Goal: Task Accomplishment & Management: Complete application form

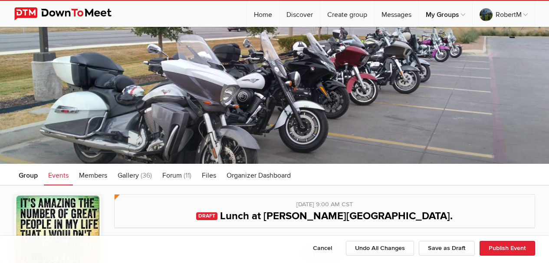
select select "9:00:00"
select select "[GEOGRAPHIC_DATA]"
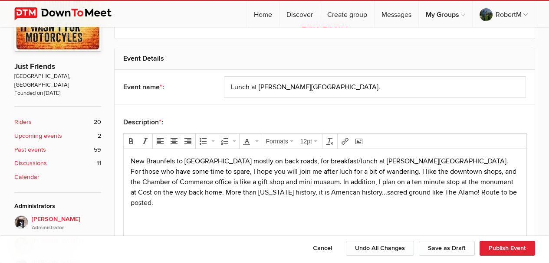
click at [368, 192] on p "New Braunfels to [GEOGRAPHIC_DATA] mostly on back roads, for breakfast/lunch at…" at bounding box center [324, 182] width 389 height 52
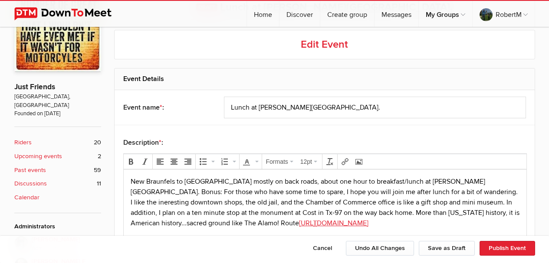
scroll to position [229, 0]
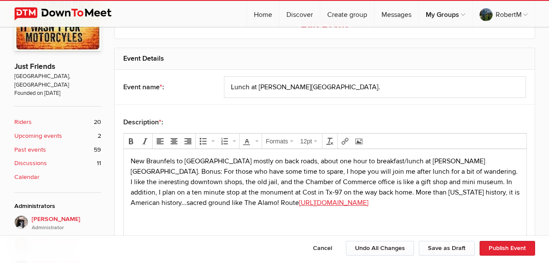
click at [406, 181] on p "New Braunfels to [GEOGRAPHIC_DATA] mostly on back roads, about one hour to brea…" at bounding box center [324, 182] width 389 height 52
click at [446, 160] on p "New Braunfels to [GEOGRAPHIC_DATA] mostly on back roads, about one hour to brea…" at bounding box center [324, 182] width 389 height 52
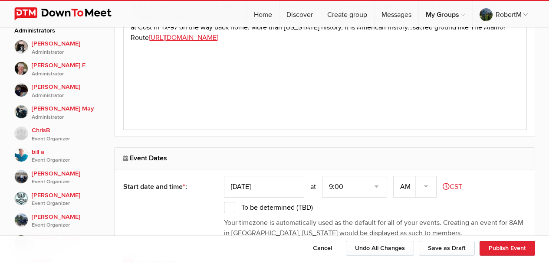
scroll to position [403, 0]
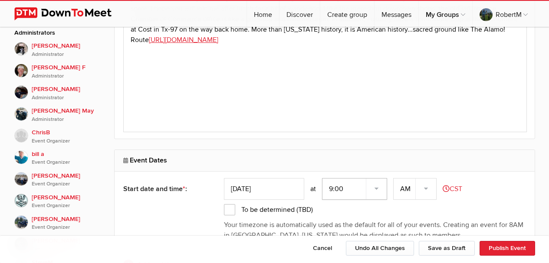
click at [379, 189] on select "7:00 7:15 7:30 7:45 8:00 8:15 8:30 8:45 9:00 9:15 9:30 9:45 10:00 10:15 10:30 1…" at bounding box center [354, 189] width 65 height 22
select select "8:30:00"
click at [323, 178] on select "7:00 7:15 7:30 7:45 8:00 8:15 8:30 8:45 9:00 9:15 9:30 9:45 10:00 10:15 10:30 1…" at bounding box center [354, 189] width 65 height 22
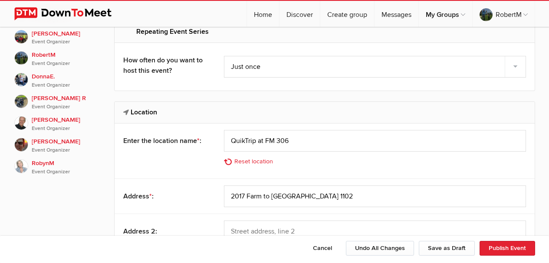
scroll to position [663, 0]
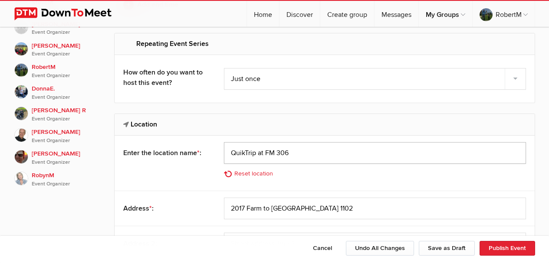
click at [296, 152] on input "QuikTrip at FM 306" at bounding box center [375, 153] width 302 height 22
type input "Q"
type input "[PERSON_NAME]"
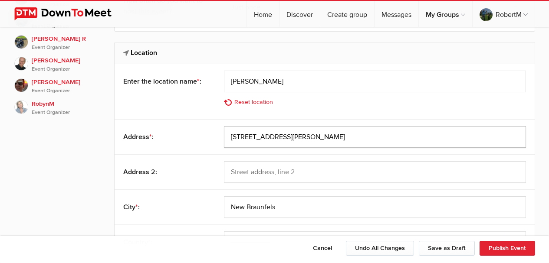
scroll to position [750, 0]
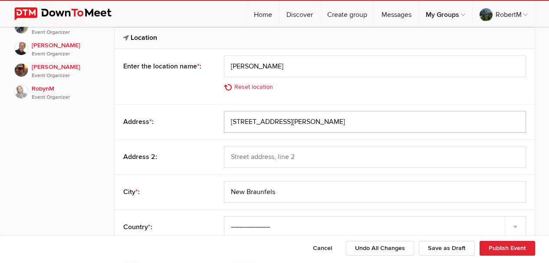
type input "[STREET_ADDRESS][PERSON_NAME]"
click at [281, 194] on input "New Braunfels" at bounding box center [375, 192] width 302 height 22
type input "N"
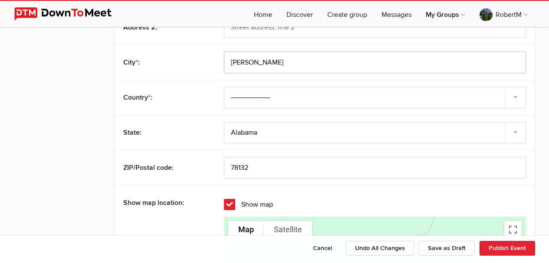
scroll to position [880, 0]
type input "[PERSON_NAME]"
click at [251, 167] on input "78132" at bounding box center [375, 168] width 302 height 22
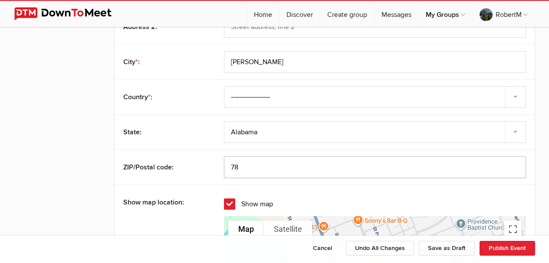
type input "7"
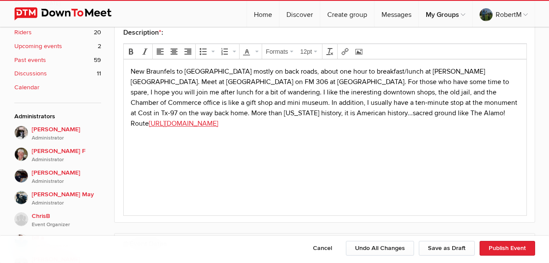
scroll to position [316, 0]
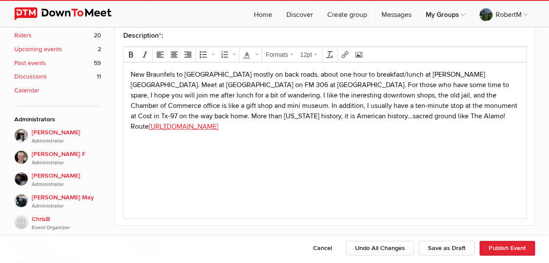
click at [196, 85] on p "New Braunfels to [GEOGRAPHIC_DATA] mostly on back roads, about one hour to brea…" at bounding box center [324, 100] width 389 height 62
click at [119, 137] on div "Description * : Formats 12pt" at bounding box center [324, 122] width 420 height 208
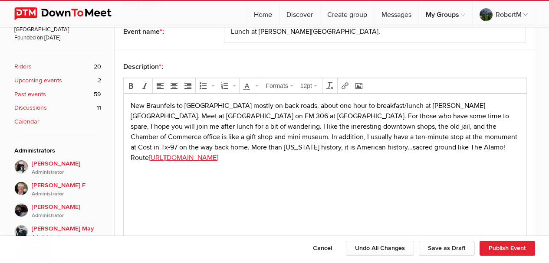
scroll to position [273, 0]
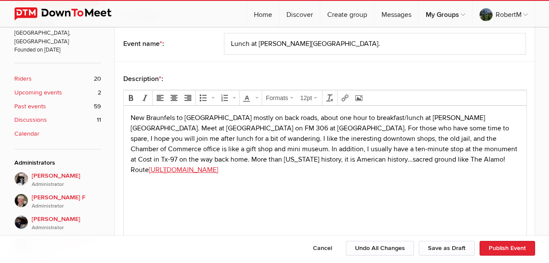
click at [293, 196] on html "New Braunfels to [GEOGRAPHIC_DATA] mostly on back roads, about one hour to brea…" at bounding box center [324, 155] width 402 height 101
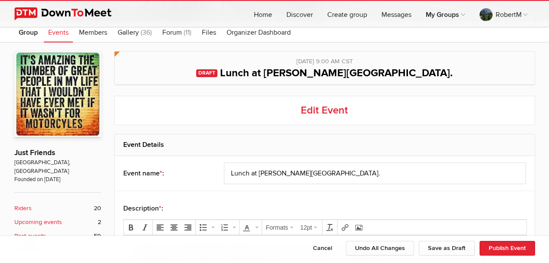
scroll to position [143, 0]
click at [306, 175] on input "Lunch at [PERSON_NAME][GEOGRAPHIC_DATA]." at bounding box center [375, 174] width 302 height 22
type input "Lunch at [PERSON_NAME] - Running M Bar and Grill."
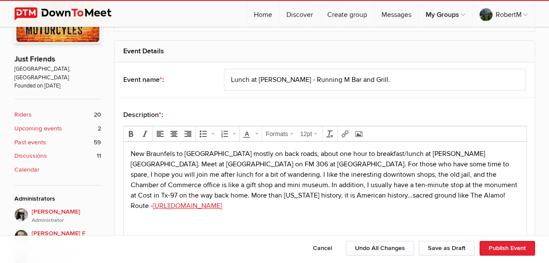
scroll to position [229, 0]
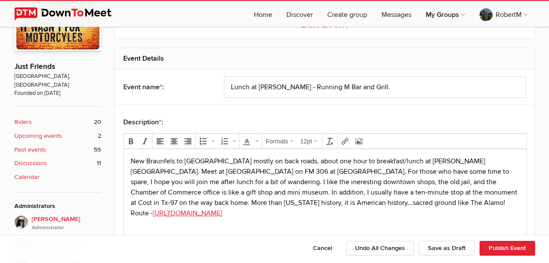
click at [395, 160] on p "New Braunfels to [GEOGRAPHIC_DATA] mostly on back roads, about one hour to brea…" at bounding box center [324, 187] width 389 height 62
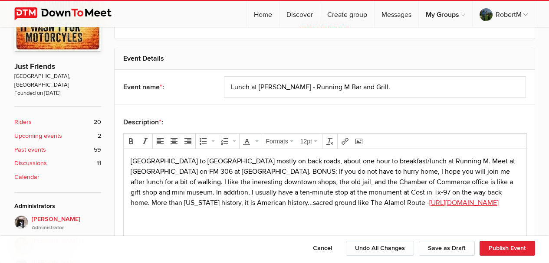
click at [302, 191] on p "[GEOGRAPHIC_DATA] to [GEOGRAPHIC_DATA] mostly on back roads, about one hour to …" at bounding box center [324, 182] width 389 height 52
click at [133, 183] on p "[GEOGRAPHIC_DATA] to [GEOGRAPHIC_DATA] mostly on back roads, about one hour to …" at bounding box center [324, 182] width 389 height 52
click at [134, 186] on p "[GEOGRAPHIC_DATA] to [GEOGRAPHIC_DATA] mostly on back roads, about one hour to …" at bounding box center [324, 182] width 389 height 52
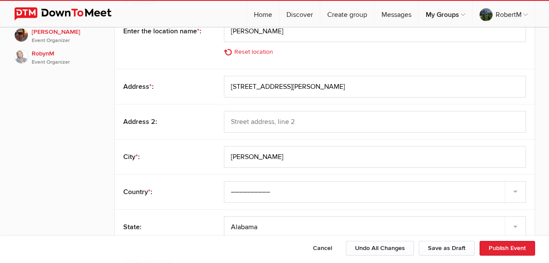
scroll to position [793, 0]
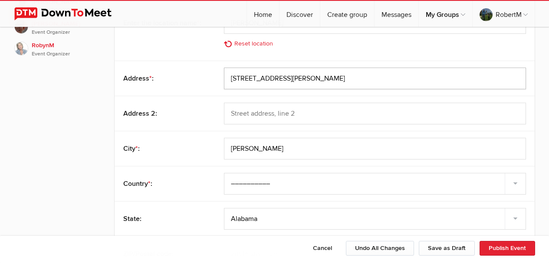
click at [320, 81] on input "[STREET_ADDRESS][PERSON_NAME]" at bounding box center [375, 79] width 302 height 22
type input "3"
type input "[STREET_ADDRESS][PERSON_NAME]"
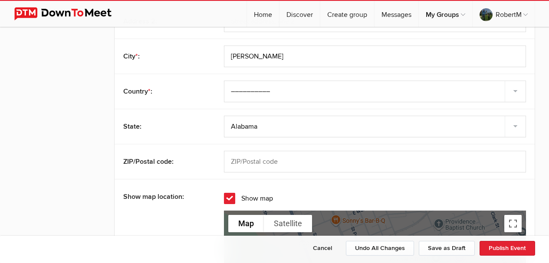
scroll to position [860, 0]
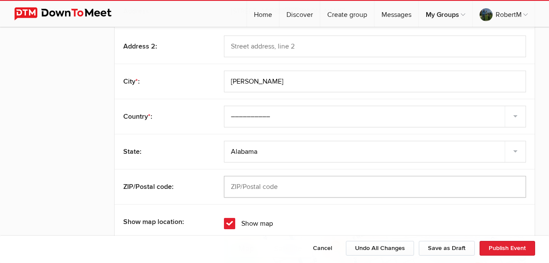
click at [259, 188] on input "text" at bounding box center [375, 187] width 302 height 22
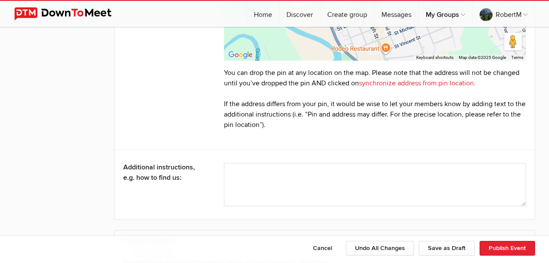
scroll to position [1207, 0]
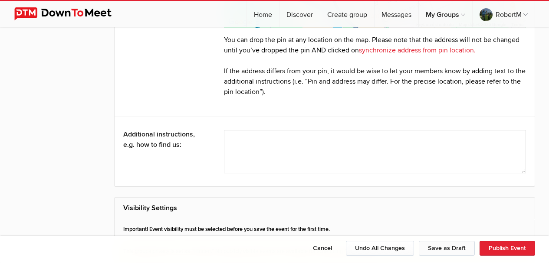
type input "78629"
click at [450, 246] on button "Save as Draft" at bounding box center [446, 248] width 56 height 15
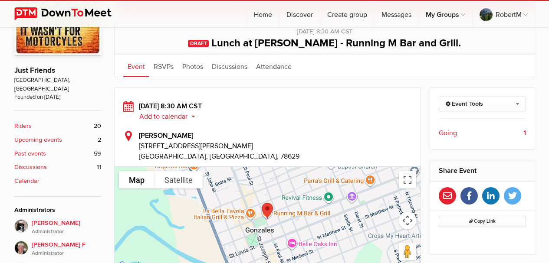
scroll to position [217, 0]
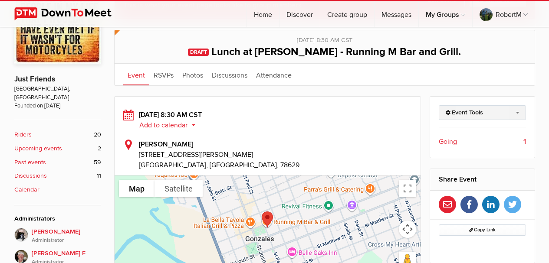
click at [519, 114] on link "Event Tools" at bounding box center [481, 112] width 87 height 15
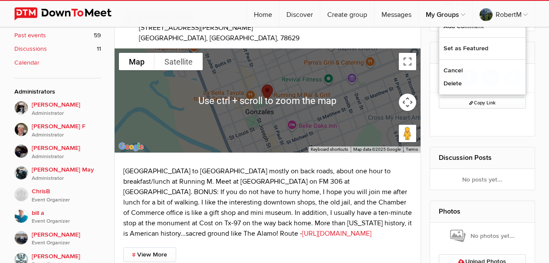
scroll to position [347, 0]
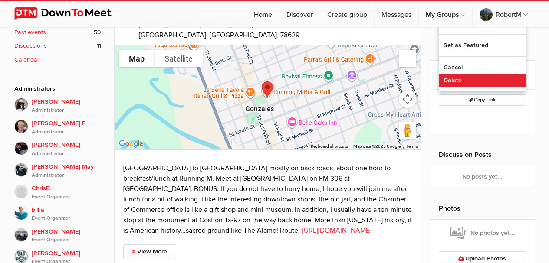
click at [458, 81] on link "Delete" at bounding box center [482, 80] width 86 height 13
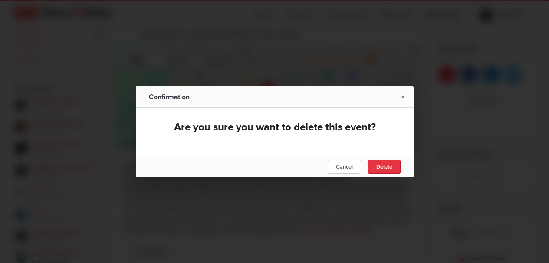
click at [385, 167] on span "Delete" at bounding box center [384, 166] width 16 height 7
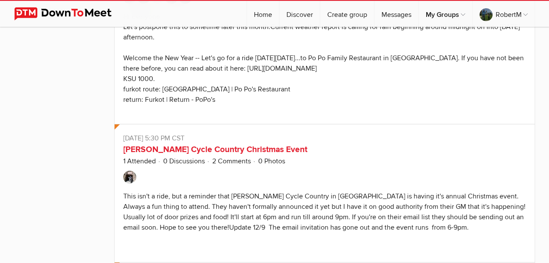
scroll to position [8508, 0]
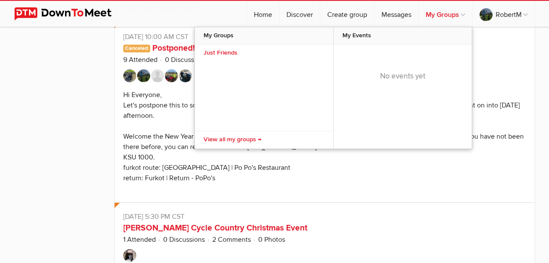
click at [448, 14] on link "My Groups" at bounding box center [444, 14] width 53 height 26
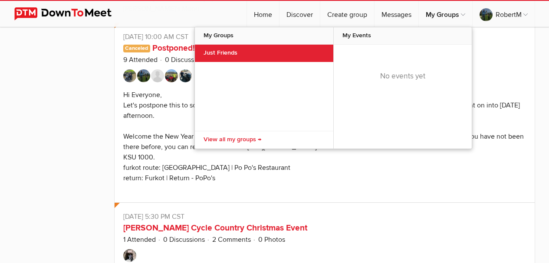
click at [231, 48] on link "Just Friends" at bounding box center [264, 53] width 138 height 17
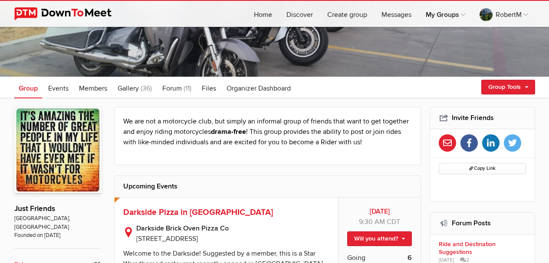
scroll to position [87, 0]
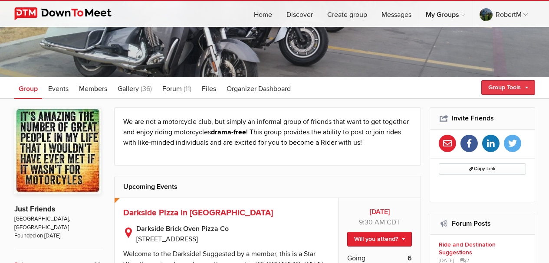
click at [527, 86] on link "Group Tools" at bounding box center [508, 87] width 54 height 15
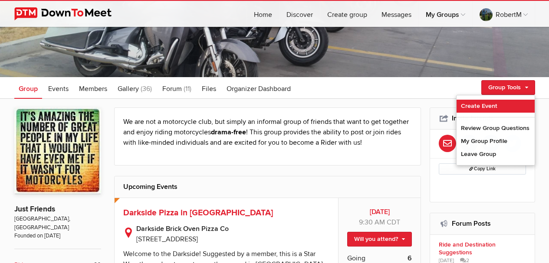
click at [469, 105] on link "Create Event" at bounding box center [495, 106] width 78 height 13
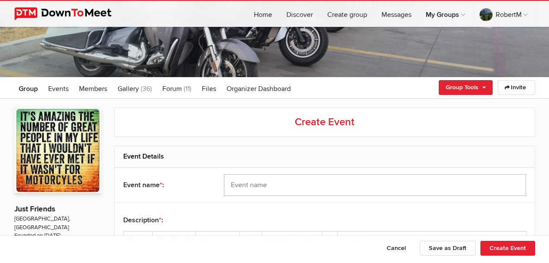
click at [247, 185] on input "text" at bounding box center [375, 185] width 302 height 22
type input "Lunch in [GEOGRAPHIC_DATA]"
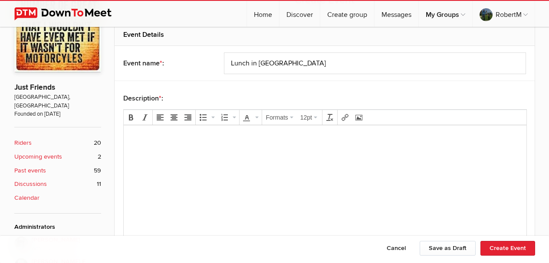
scroll to position [273, 0]
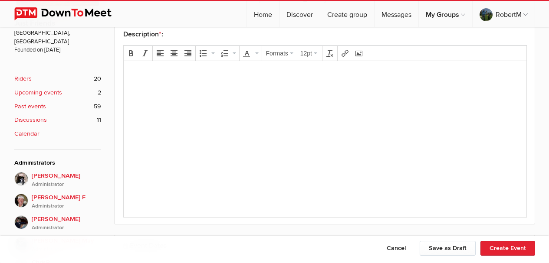
click at [163, 111] on html at bounding box center [324, 85] width 402 height 49
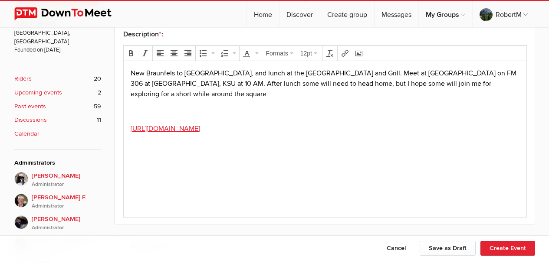
click at [163, 131] on body "New Braunfels to [GEOGRAPHIC_DATA], and lunch at the [GEOGRAPHIC_DATA] and Gril…" at bounding box center [324, 115] width 395 height 95
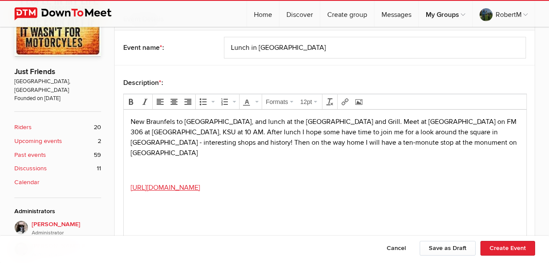
scroll to position [285, 0]
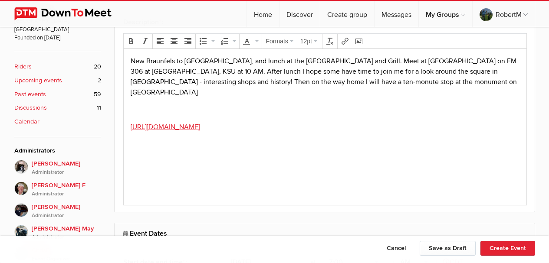
click at [346, 88] on body "New Braunfels to [GEOGRAPHIC_DATA], and lunch at the [GEOGRAPHIC_DATA] and Gril…" at bounding box center [324, 108] width 395 height 105
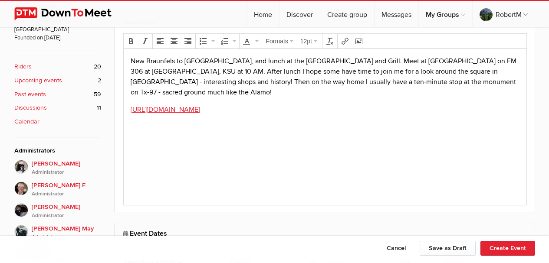
click at [481, 83] on p "New Braunfels to [GEOGRAPHIC_DATA], and lunch at the [GEOGRAPHIC_DATA] and Gril…" at bounding box center [324, 77] width 389 height 42
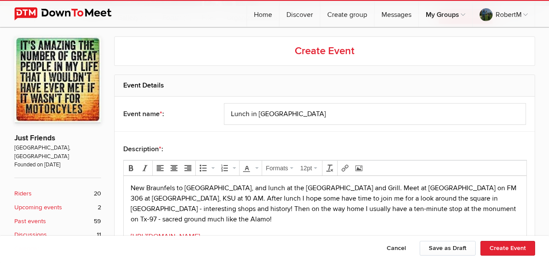
scroll to position [111, 0]
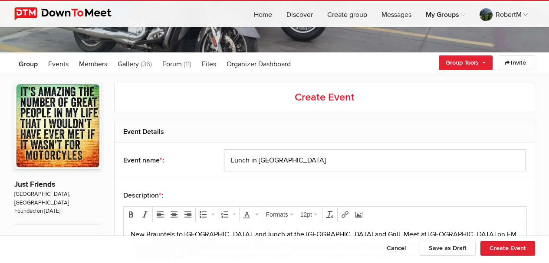
click at [356, 164] on input "Lunch in [GEOGRAPHIC_DATA]" at bounding box center [375, 161] width 302 height 22
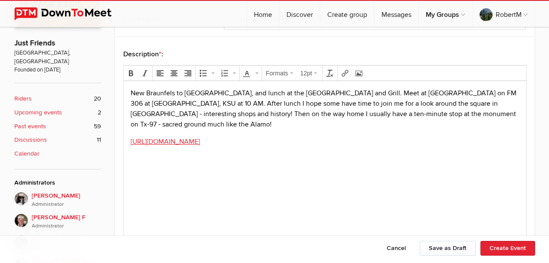
scroll to position [416, 0]
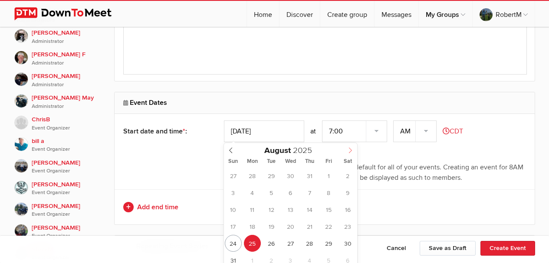
click at [350, 150] on icon at bounding box center [350, 150] width 6 height 6
type input "[DATE]"
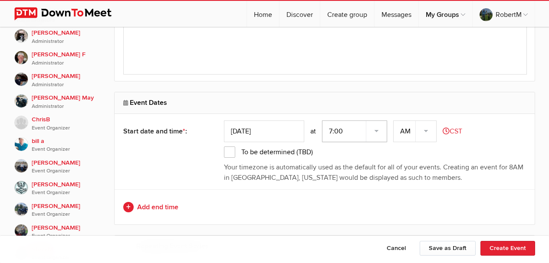
click at [378, 130] on select "7:00 7:15 7:30 7:45 8:00 8:15 8:30 8:45 9:00 9:15 9:30 9:45 10:00 10:15 10:30 1…" at bounding box center [354, 132] width 65 height 22
select select "10:00:00"
click at [323, 121] on select "7:00 7:15 7:30 7:45 8:00 8:15 8:30 8:45 9:00 9:15 9:30 9:45 10:00 10:15 10:30 1…" at bounding box center [354, 132] width 65 height 22
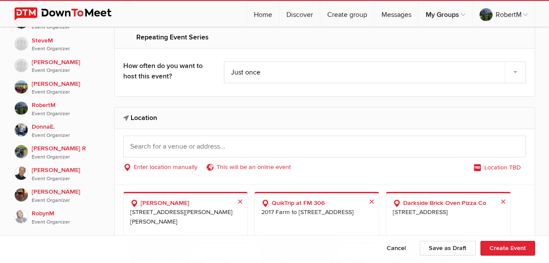
scroll to position [633, 0]
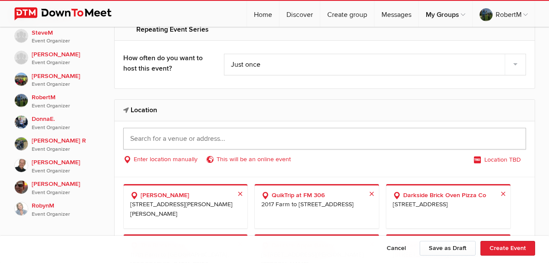
click at [162, 139] on input "text" at bounding box center [324, 139] width 402 height 22
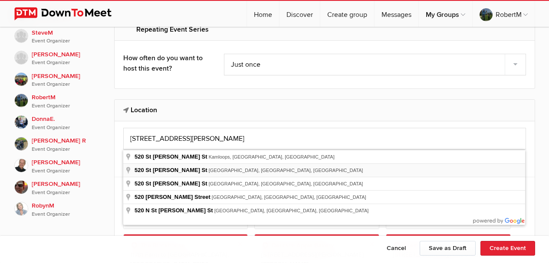
type input "[STREET_ADDRESS][PERSON_NAME][PERSON_NAME]"
select select "[GEOGRAPHIC_DATA]"
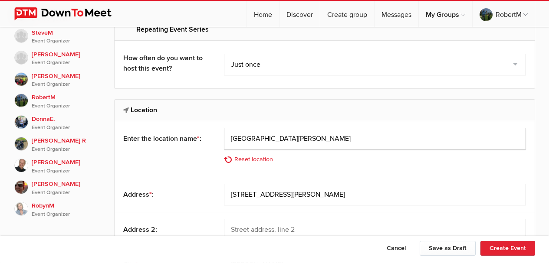
click at [288, 137] on input "[GEOGRAPHIC_DATA][PERSON_NAME]" at bounding box center [375, 139] width 302 height 22
type input "5"
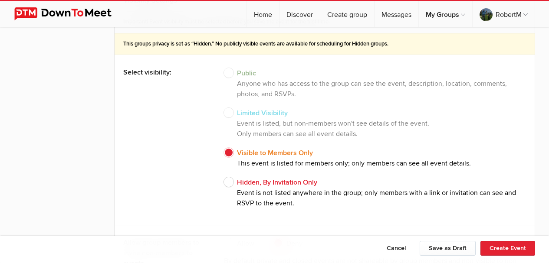
scroll to position [1370, 0]
type input "Running M Bar and Grill"
click at [438, 247] on button "Save as Draft" at bounding box center [447, 248] width 56 height 15
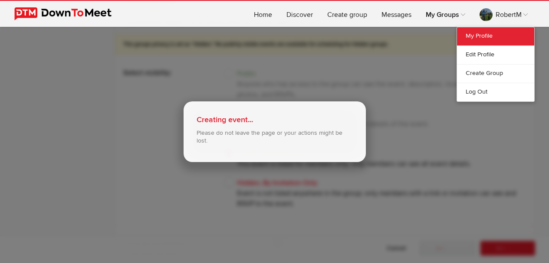
click at [489, 35] on link "My Profile" at bounding box center [495, 36] width 77 height 18
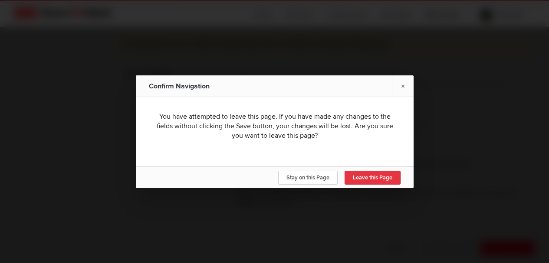
click at [363, 178] on span "Leave this Page" at bounding box center [372, 177] width 39 height 7
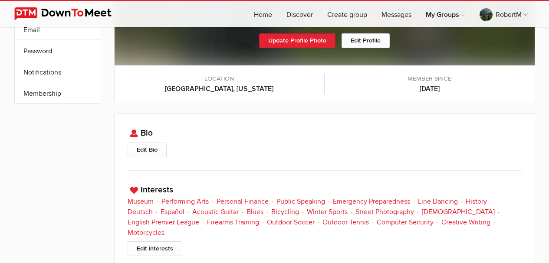
scroll to position [169, 0]
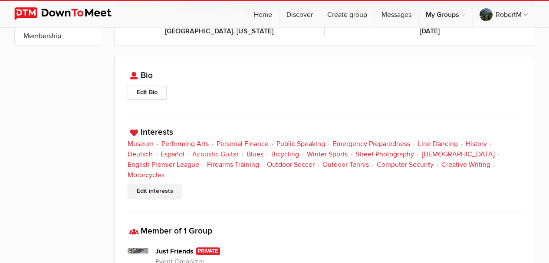
click at [150, 189] on link "Edit interests" at bounding box center [154, 191] width 55 height 15
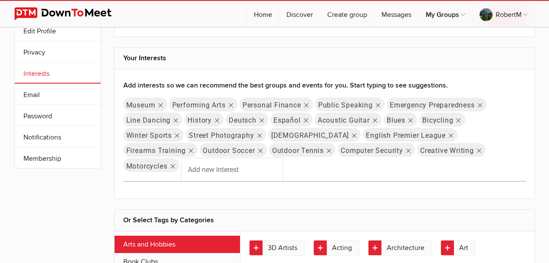
scroll to position [43, 0]
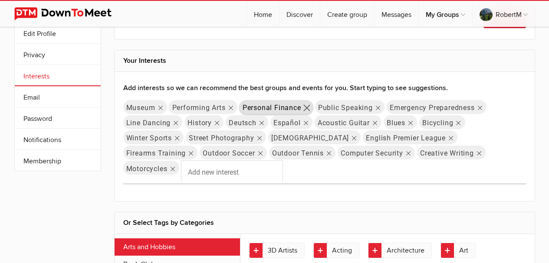
click at [306, 107] on icon "Remove tag" at bounding box center [306, 108] width 10 height 22
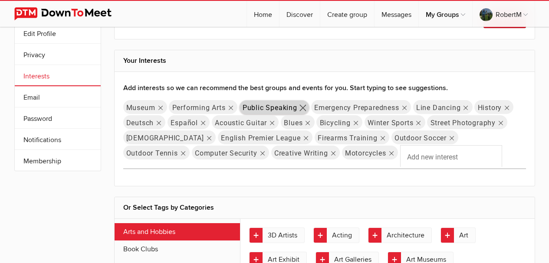
click at [302, 107] on icon "Remove tag" at bounding box center [302, 108] width 7 height 7
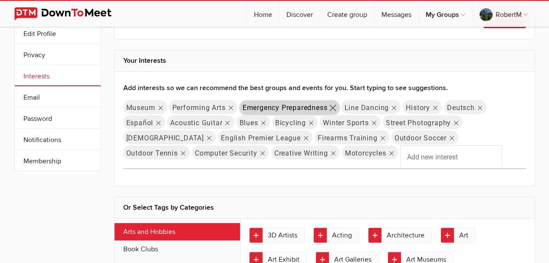
click at [335, 107] on icon "Remove tag" at bounding box center [333, 108] width 7 height 7
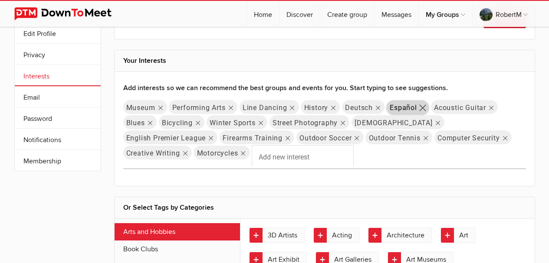
click at [422, 107] on icon "Remove tag" at bounding box center [422, 108] width 10 height 22
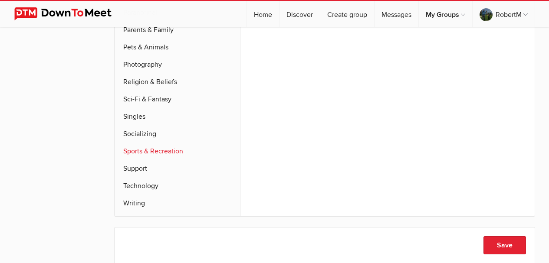
scroll to position [765, 0]
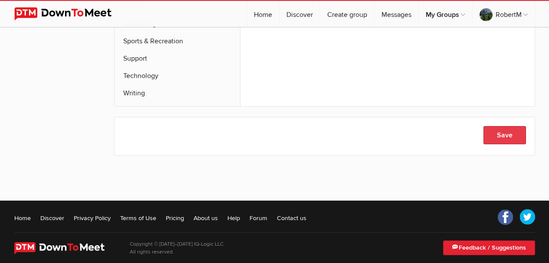
click at [502, 126] on button "Save" at bounding box center [504, 135] width 42 height 18
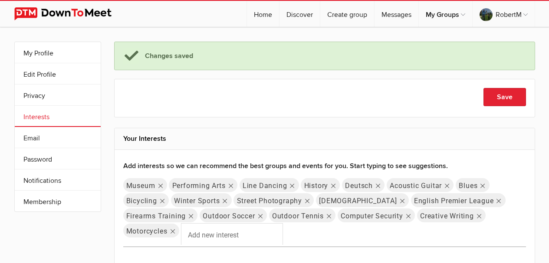
scroll to position [0, 0]
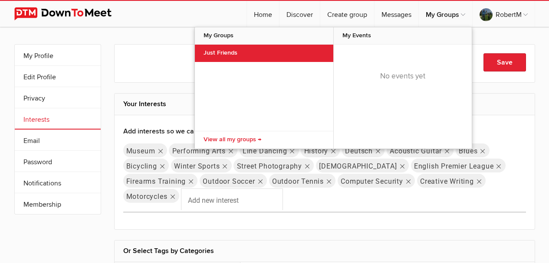
click at [211, 50] on link "Just Friends" at bounding box center [264, 53] width 138 height 17
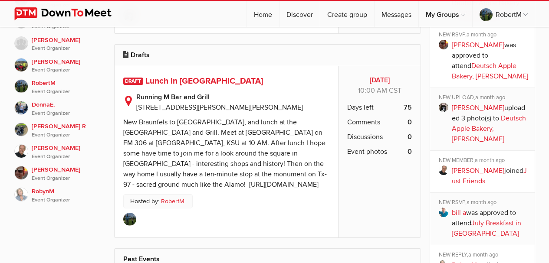
scroll to position [650, 0]
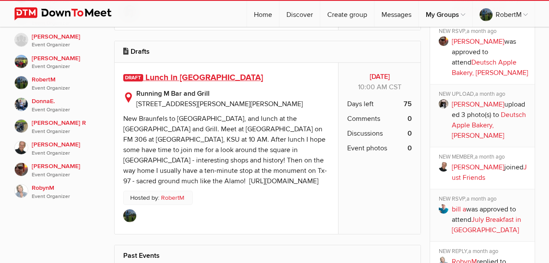
click at [197, 72] on span "Lunch in [GEOGRAPHIC_DATA]" at bounding box center [204, 77] width 118 height 10
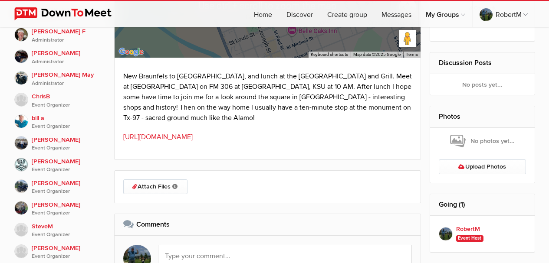
scroll to position [443, 0]
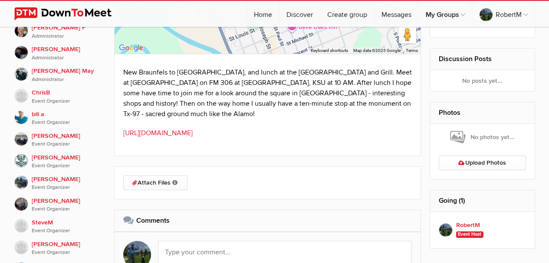
click at [311, 82] on p "New Braunfels to [GEOGRAPHIC_DATA], and lunch at the [GEOGRAPHIC_DATA] and Gril…" at bounding box center [267, 93] width 289 height 52
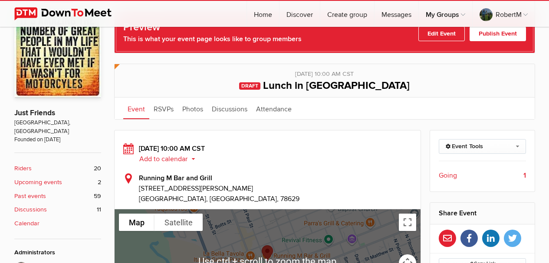
scroll to position [183, 0]
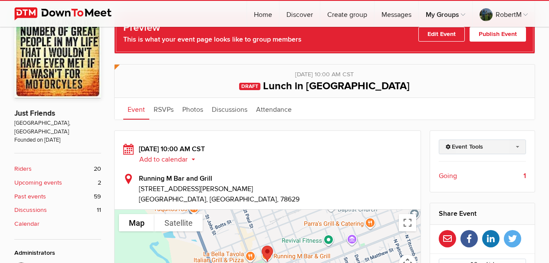
click at [516, 147] on link "Event Tools" at bounding box center [481, 147] width 87 height 15
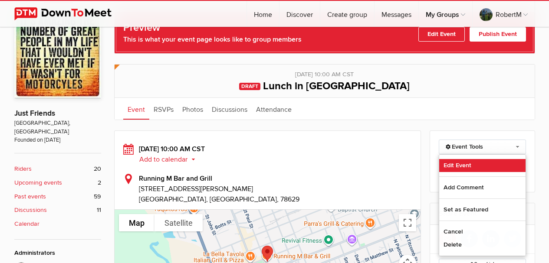
click at [459, 165] on link "Edit Event" at bounding box center [482, 165] width 86 height 13
select select "10:00:00"
select select "[GEOGRAPHIC_DATA]"
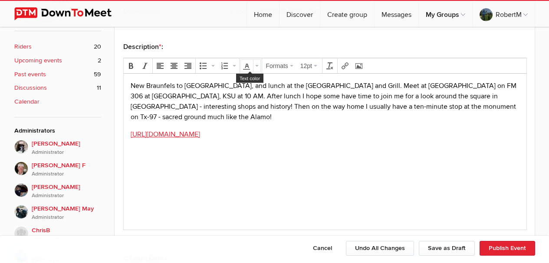
scroll to position [313, 0]
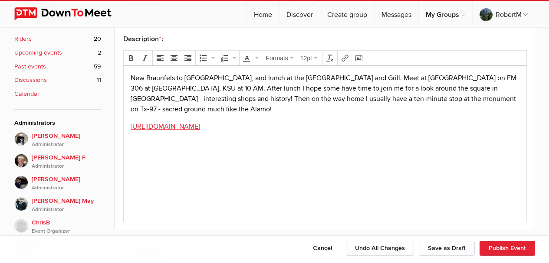
click at [217, 87] on p "New Braunfels to [GEOGRAPHIC_DATA], and lunch at the [GEOGRAPHIC_DATA] and Gril…" at bounding box center [324, 93] width 389 height 42
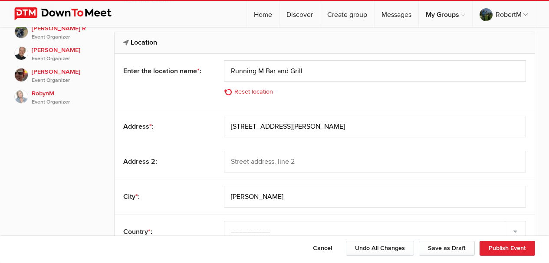
scroll to position [746, 0]
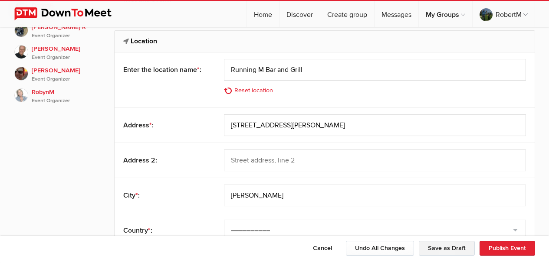
click at [451, 248] on button "Save as Draft" at bounding box center [446, 248] width 56 height 15
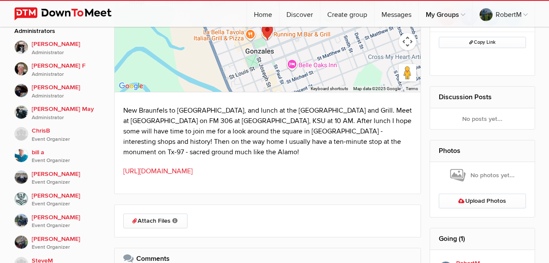
scroll to position [384, 0]
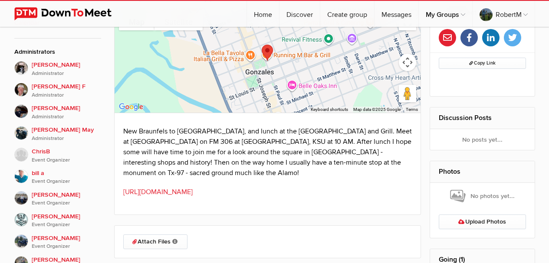
click at [150, 172] on p "New Braunfels to [GEOGRAPHIC_DATA], and lunch at the [GEOGRAPHIC_DATA] and Gril…" at bounding box center [267, 152] width 289 height 52
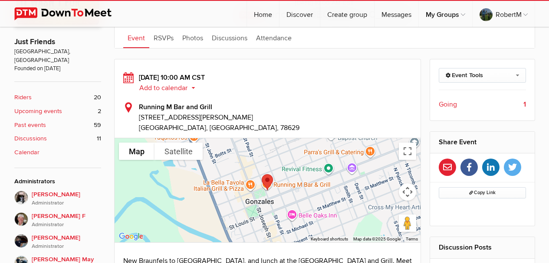
scroll to position [254, 0]
click at [515, 75] on link "Event Tools" at bounding box center [481, 76] width 87 height 15
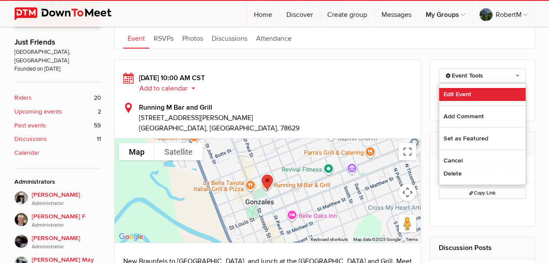
click at [446, 93] on link "Edit Event" at bounding box center [482, 94] width 86 height 13
select select "10:00:00"
select select "[GEOGRAPHIC_DATA]"
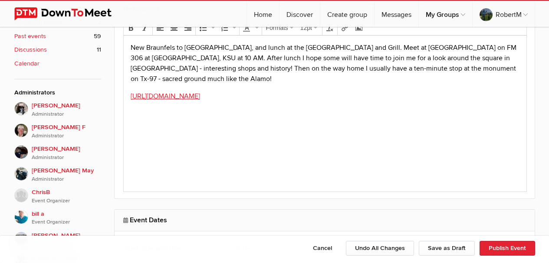
scroll to position [375, 0]
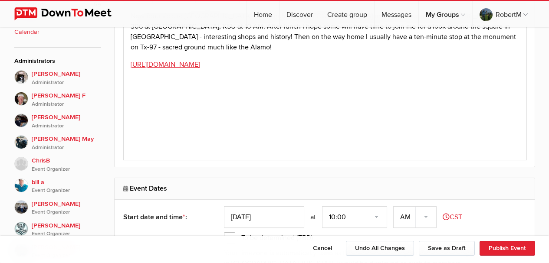
click at [496, 36] on p "New Braunfels to [GEOGRAPHIC_DATA], and lunch at the [GEOGRAPHIC_DATA] and Gril…" at bounding box center [324, 31] width 389 height 42
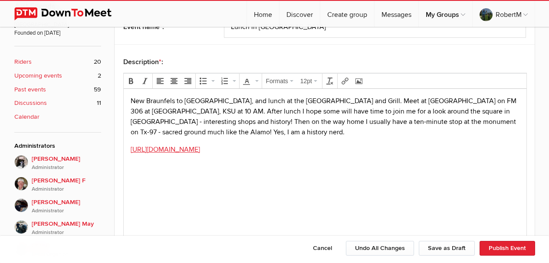
scroll to position [288, 0]
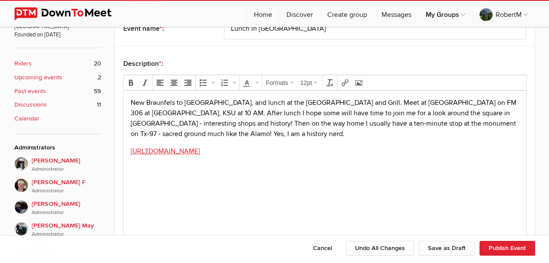
click at [354, 120] on p "New Braunfels to [GEOGRAPHIC_DATA], and lunch at the [GEOGRAPHIC_DATA] and Gril…" at bounding box center [324, 118] width 389 height 42
click at [449, 248] on button "Save as Draft" at bounding box center [446, 248] width 56 height 15
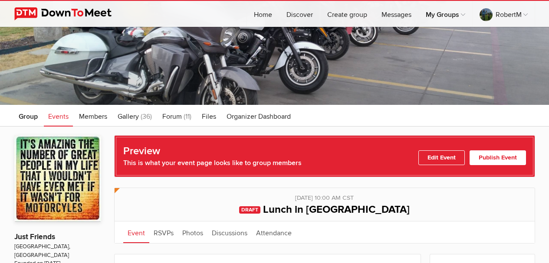
scroll to position [37, 0]
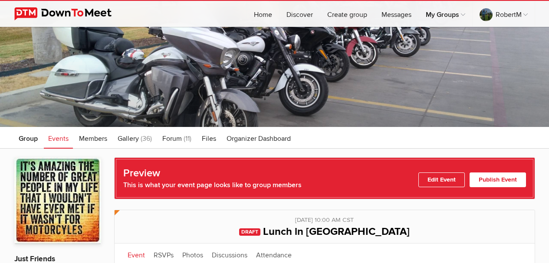
click at [509, 179] on link "Publish Event" at bounding box center [497, 180] width 56 height 15
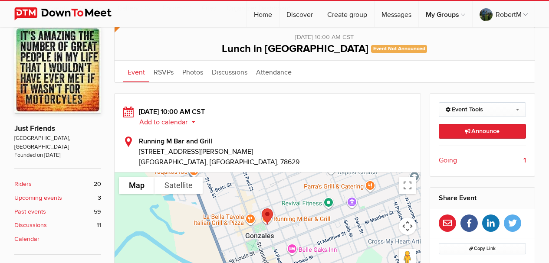
scroll to position [167, 0]
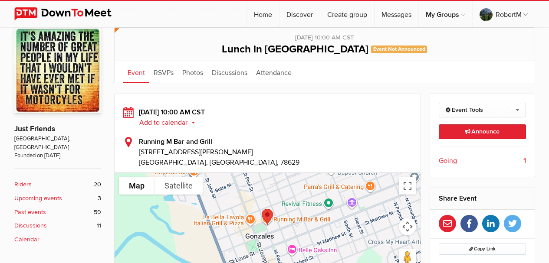
click at [33, 194] on b "Upcoming events" at bounding box center [38, 199] width 48 height 10
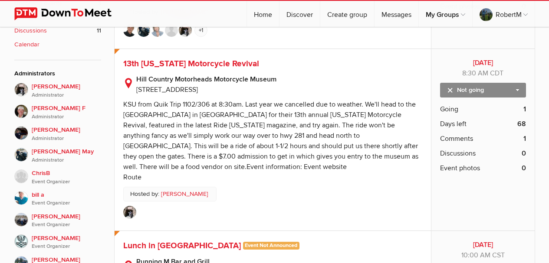
scroll to position [347, 0]
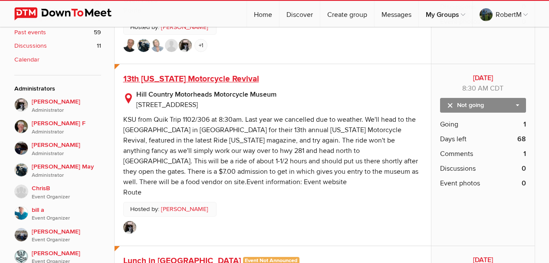
click at [188, 74] on span "13th [US_STATE] Motorcycle Revival" at bounding box center [191, 79] width 136 height 10
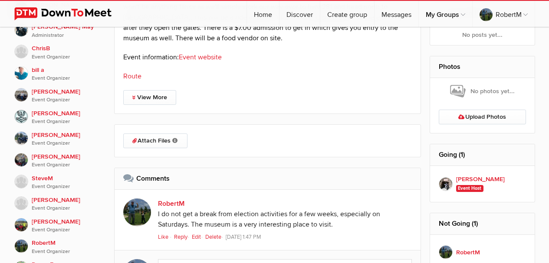
scroll to position [564, 0]
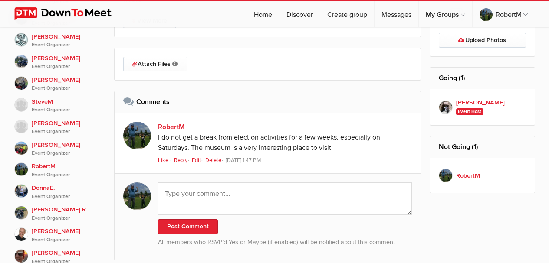
click at [338, 145] on div "I do not get a break from election activities for a few weeks, especially on Sa…" at bounding box center [285, 143] width 254 height 22
click at [195, 159] on link "Edit" at bounding box center [198, 160] width 12 height 7
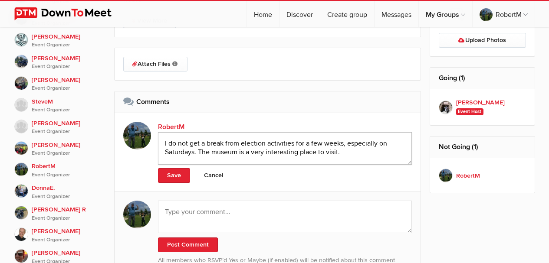
click at [346, 151] on textarea "I do not get a break from election activities for a few weeks, especially on Sa…" at bounding box center [285, 148] width 254 height 33
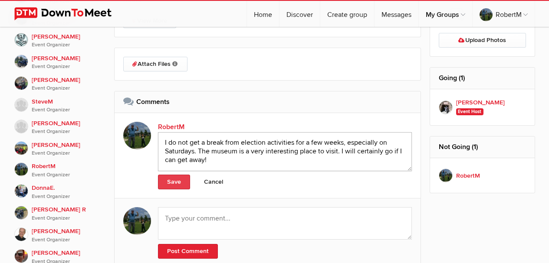
type textarea "I do not get a break from election activities for a few weeks, especially on Sa…"
click at [173, 183] on link "Save" at bounding box center [174, 182] width 32 height 15
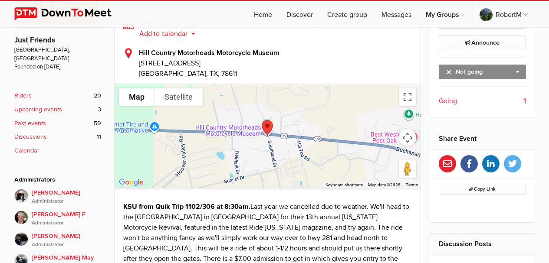
scroll to position [212, 0]
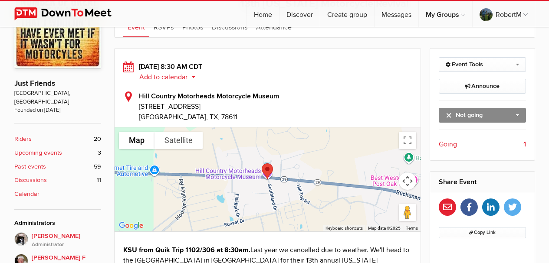
click at [48, 148] on b "Upcoming events" at bounding box center [38, 153] width 48 height 10
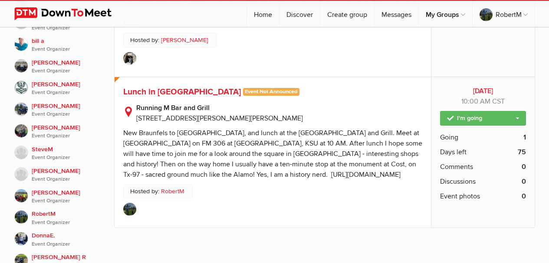
scroll to position [520, 0]
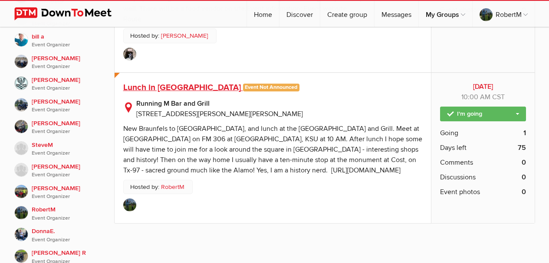
click at [170, 82] on span "Lunch in [GEOGRAPHIC_DATA]" at bounding box center [182, 87] width 118 height 10
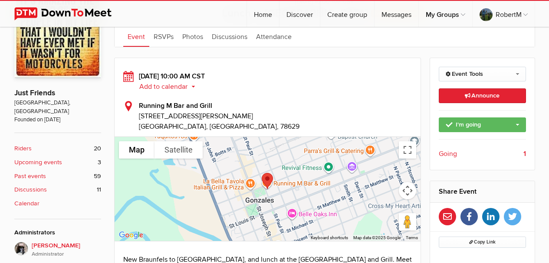
scroll to position [217, 0]
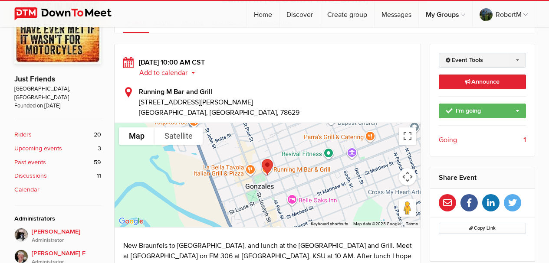
click at [519, 59] on link "Event Tools" at bounding box center [481, 60] width 87 height 15
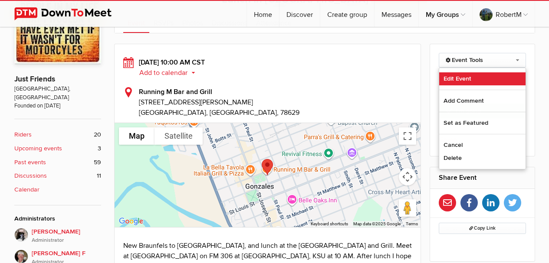
click at [470, 76] on link "Edit Event" at bounding box center [482, 78] width 86 height 13
select select "10:00:00"
select select "[GEOGRAPHIC_DATA]"
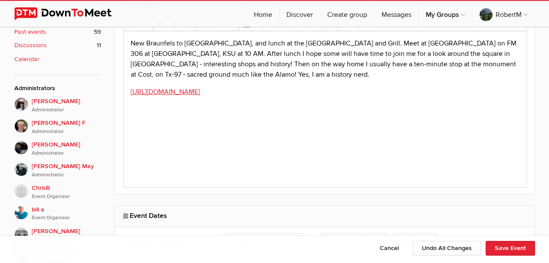
scroll to position [347, 0]
click at [236, 77] on p "New Braunfels to [GEOGRAPHIC_DATA], and lunch at the [GEOGRAPHIC_DATA] and Gril…" at bounding box center [324, 59] width 389 height 42
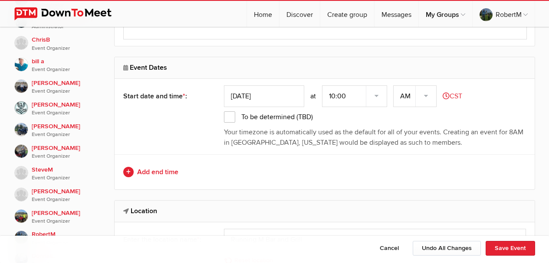
scroll to position [520, 0]
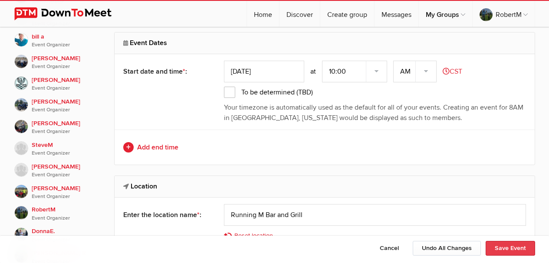
click at [524, 246] on button "Save Event" at bounding box center [509, 248] width 49 height 15
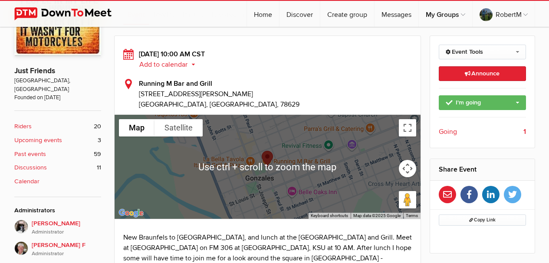
scroll to position [217, 0]
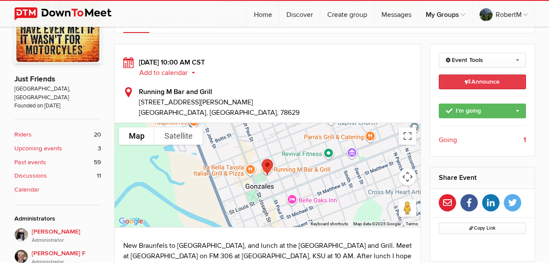
click at [463, 81] on link "Announce This announcement goes out to all group members. Additionally, three e…" at bounding box center [481, 82] width 87 height 15
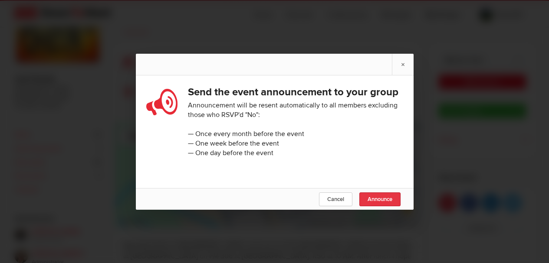
click at [386, 203] on span "Announce" at bounding box center [379, 199] width 25 height 7
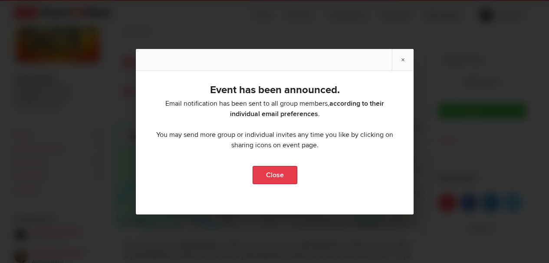
click at [277, 174] on link "Close" at bounding box center [274, 175] width 45 height 18
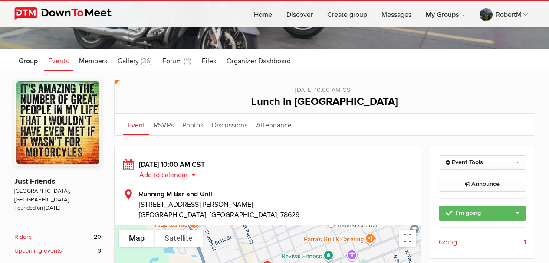
scroll to position [254, 0]
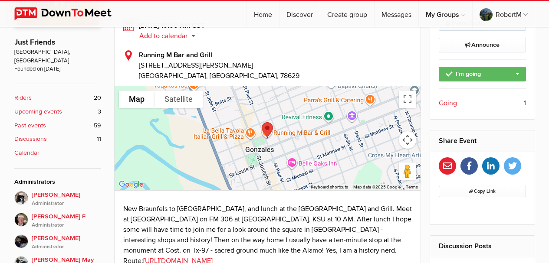
click at [23, 148] on b "Calendar" at bounding box center [26, 153] width 25 height 10
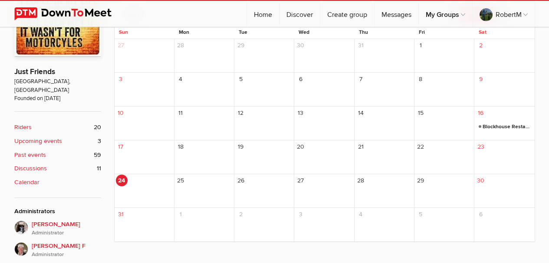
scroll to position [173, 0]
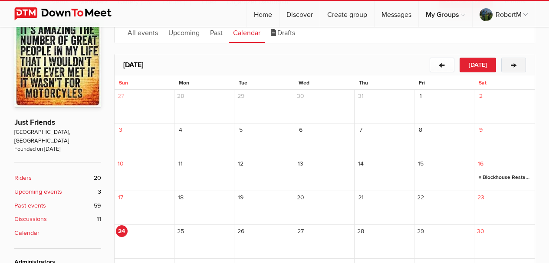
click at [514, 66] on button "→" at bounding box center [513, 65] width 25 height 15
click at [513, 65] on button "→" at bounding box center [513, 65] width 25 height 15
click at [443, 66] on button "←" at bounding box center [441, 65] width 25 height 15
click at [29, 187] on b "Upcoming events" at bounding box center [38, 192] width 48 height 10
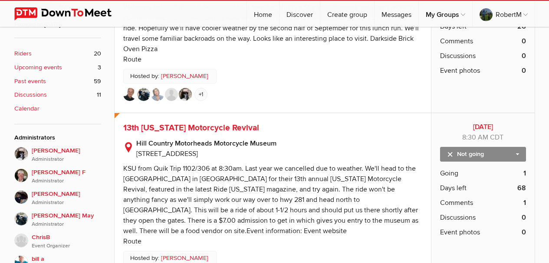
scroll to position [297, 0]
